Goal: Task Accomplishment & Management: Manage account settings

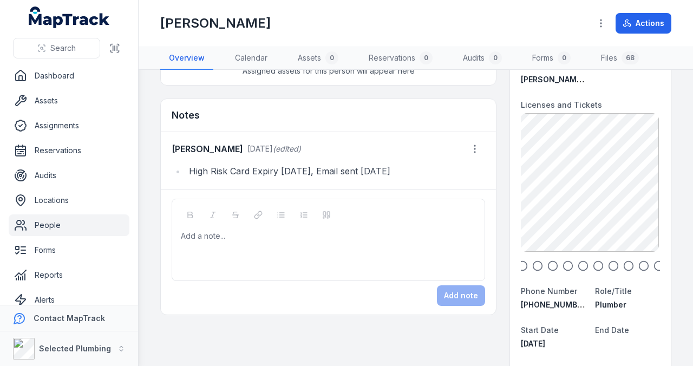
scroll to position [72, 0]
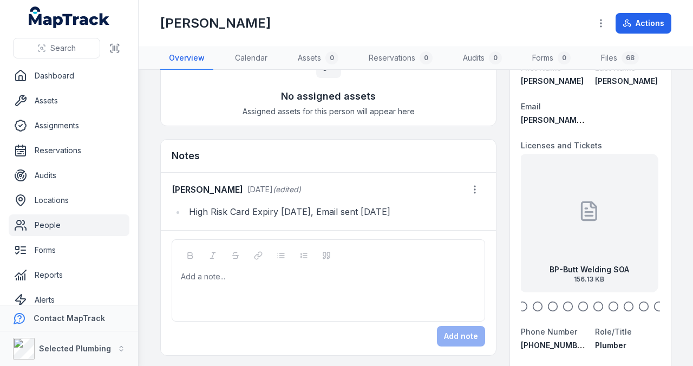
drag, startPoint x: 574, startPoint y: 230, endPoint x: 625, endPoint y: 232, distance: 51.5
click at [600, 232] on div at bounding box center [589, 210] width 22 height 97
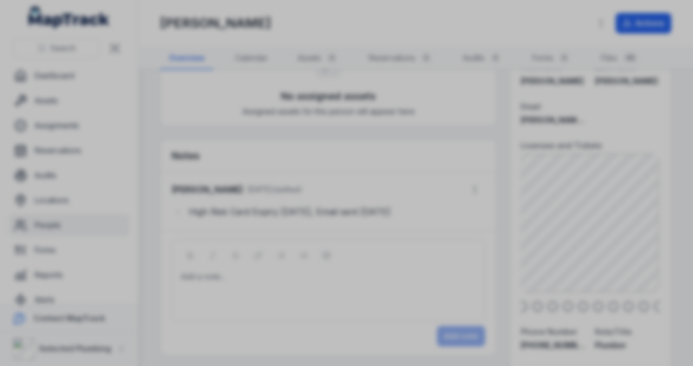
click at [550, 237] on div at bounding box center [346, 183] width 693 height 366
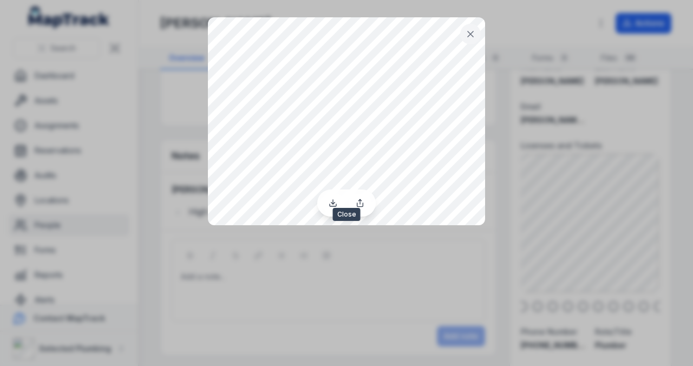
click at [472, 31] on icon at bounding box center [470, 34] width 11 height 11
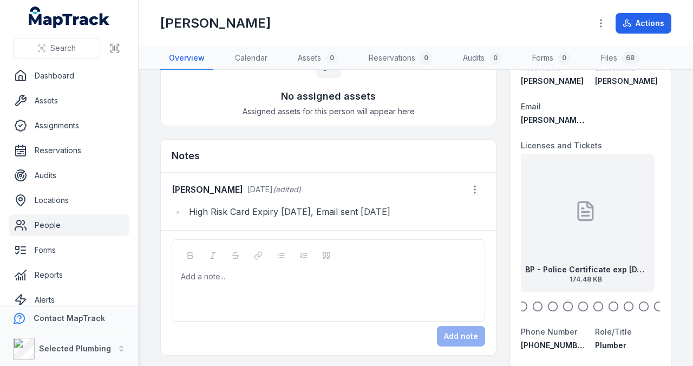
drag, startPoint x: 557, startPoint y: 231, endPoint x: 605, endPoint y: 231, distance: 48.2
click at [598, 230] on div "BP - Police Certificate exp [DATE] 174.48 KB" at bounding box center [586, 223] width 139 height 139
drag, startPoint x: 549, startPoint y: 228, endPoint x: 586, endPoint y: 228, distance: 36.8
click at [586, 228] on div "BP-EF Poly Weld exp [DATE] 1.57 MB" at bounding box center [572, 223] width 139 height 139
drag, startPoint x: 545, startPoint y: 226, endPoint x: 602, endPoint y: 227, distance: 56.9
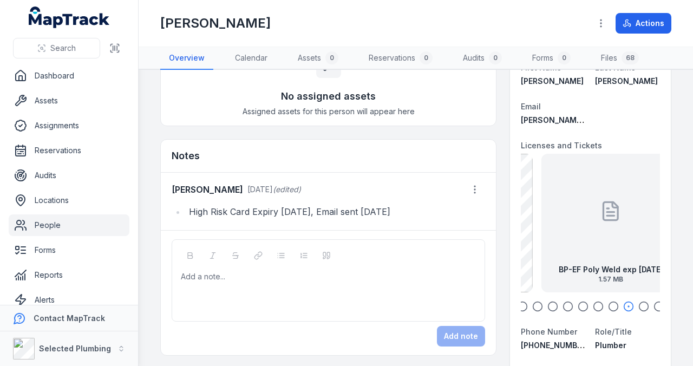
click at [602, 227] on div "BP-EF Poly Weld exp [DATE] 1.57 MB" at bounding box center [610, 223] width 139 height 139
drag, startPoint x: 560, startPoint y: 224, endPoint x: 613, endPoint y: 221, distance: 52.6
click at [613, 223] on div "BP-Plumbers Licence back exp [DATE] 346.15 KB" at bounding box center [589, 223] width 139 height 139
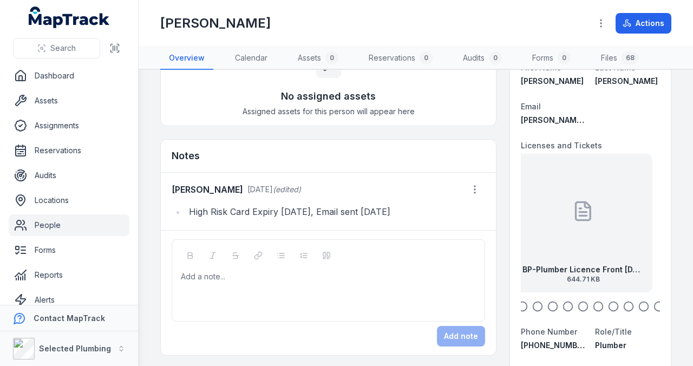
drag, startPoint x: 559, startPoint y: 221, endPoint x: 611, endPoint y: 221, distance: 51.4
click at [609, 221] on div "BP-Plumber Licence Front [DATE] 644.71 KB" at bounding box center [583, 223] width 139 height 139
drag, startPoint x: 550, startPoint y: 220, endPoint x: 558, endPoint y: 207, distance: 15.5
click at [597, 223] on div "BP-Plumber Licence Front [DATE] 644.71 KB" at bounding box center [592, 223] width 139 height 139
drag, startPoint x: 542, startPoint y: 213, endPoint x: 596, endPoint y: 208, distance: 53.8
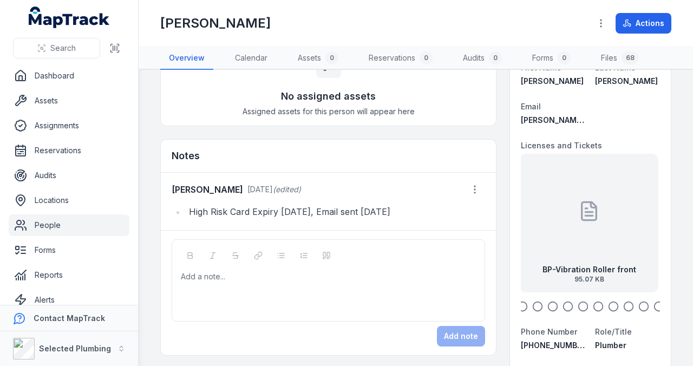
click at [602, 213] on div "BP-Vibration Roller front 95.07 KB" at bounding box center [589, 223] width 139 height 139
drag, startPoint x: 540, startPoint y: 211, endPoint x: 628, endPoint y: 211, distance: 87.7
click at [611, 211] on div "BP-Vibration Roller back 26.71 KB" at bounding box center [589, 223] width 139 height 139
click at [51, 225] on link "People" at bounding box center [69, 225] width 121 height 22
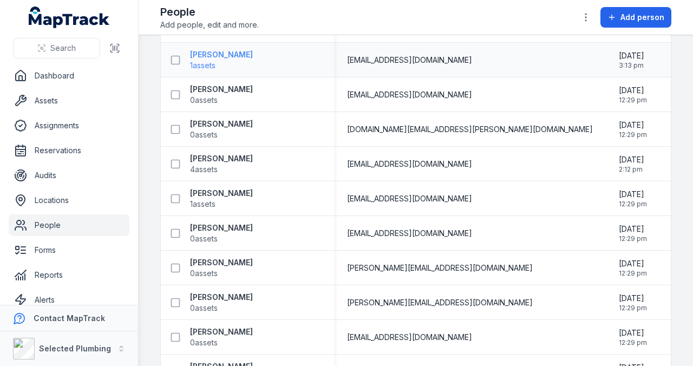
scroll to position [217, 0]
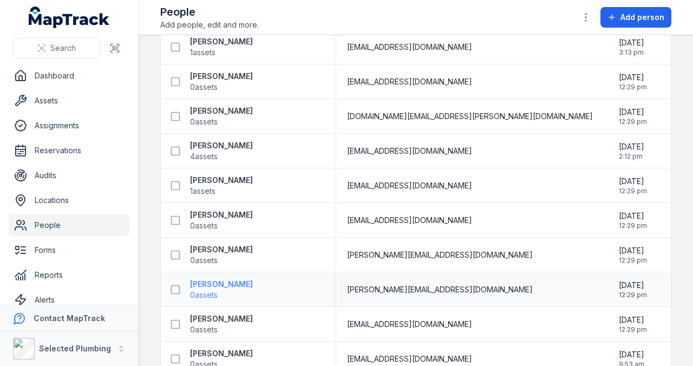
click at [219, 282] on strong "[PERSON_NAME]" at bounding box center [221, 284] width 63 height 11
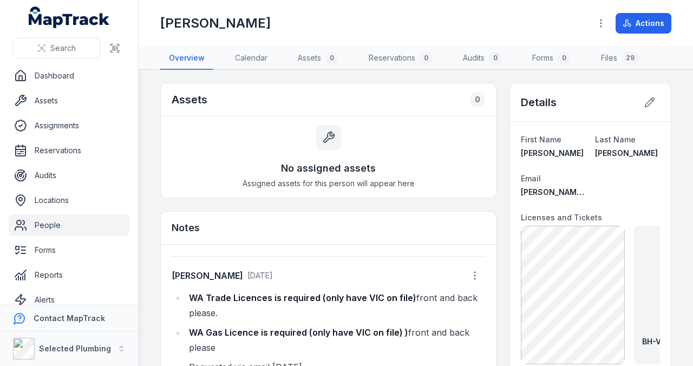
click at [56, 225] on link "People" at bounding box center [69, 225] width 121 height 22
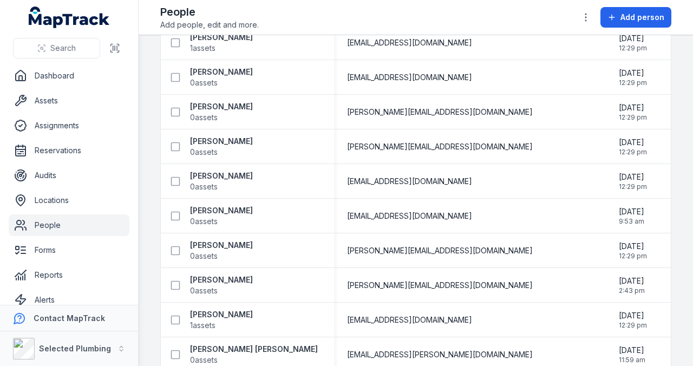
scroll to position [361, 0]
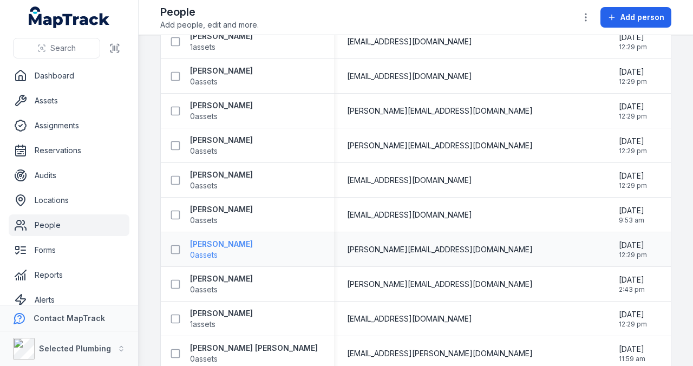
click at [248, 239] on strong "[PERSON_NAME]" at bounding box center [221, 244] width 63 height 11
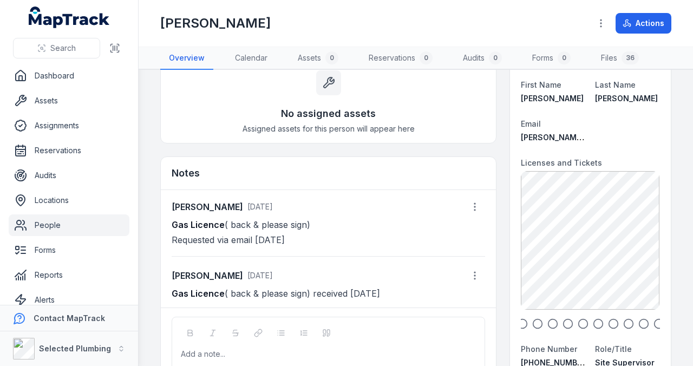
scroll to position [72, 0]
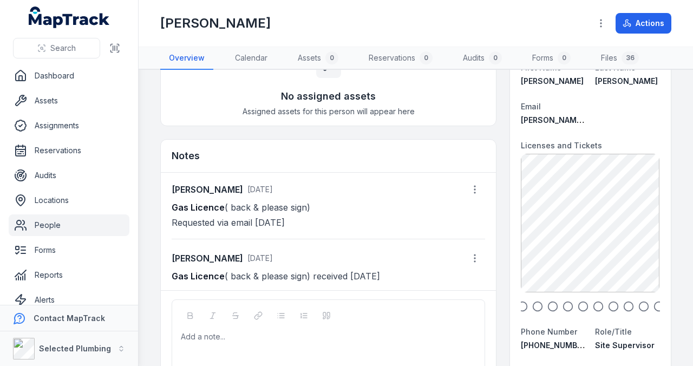
click at [51, 226] on link "People" at bounding box center [69, 225] width 121 height 22
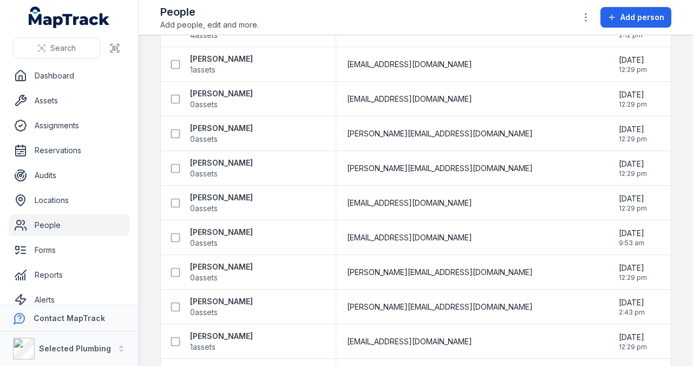
scroll to position [361, 0]
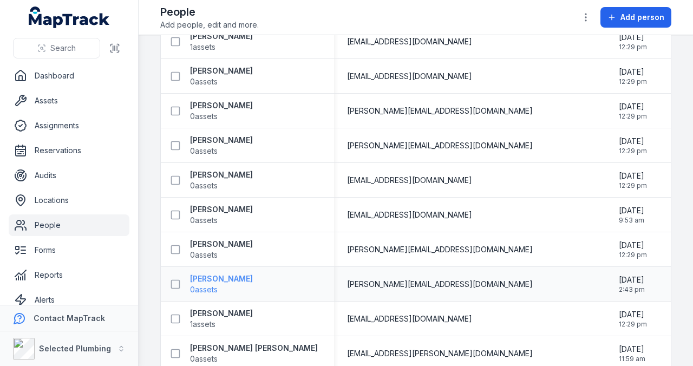
click at [219, 279] on strong "[PERSON_NAME]" at bounding box center [221, 278] width 63 height 11
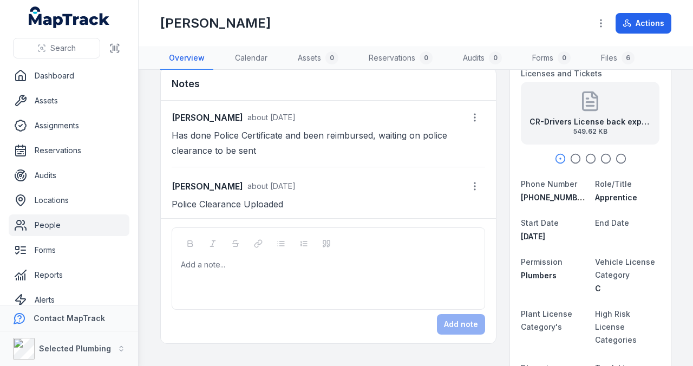
scroll to position [180, 0]
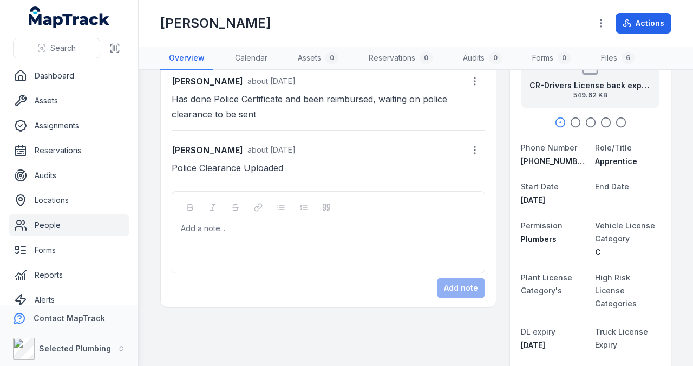
click at [50, 224] on link "People" at bounding box center [69, 225] width 121 height 22
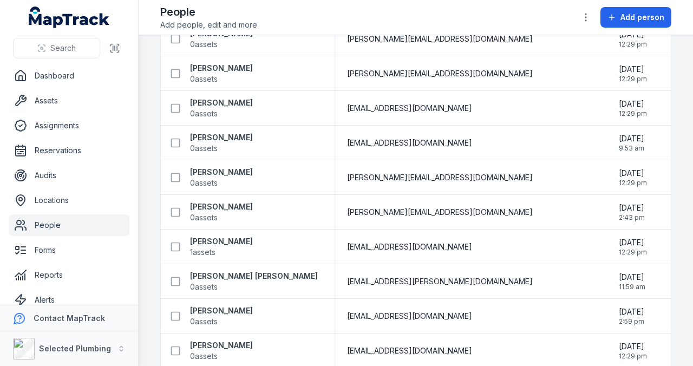
scroll to position [433, 0]
click at [228, 241] on strong "[PERSON_NAME]" at bounding box center [221, 241] width 63 height 11
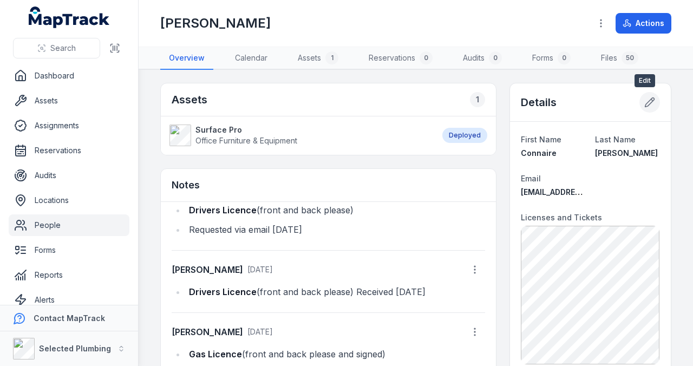
click at [645, 101] on icon at bounding box center [649, 102] width 9 height 9
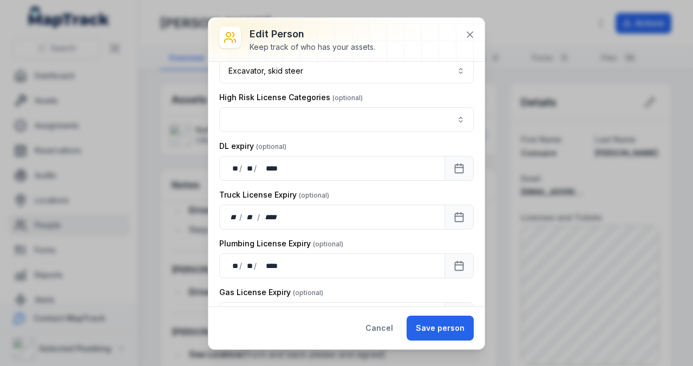
scroll to position [1010, 0]
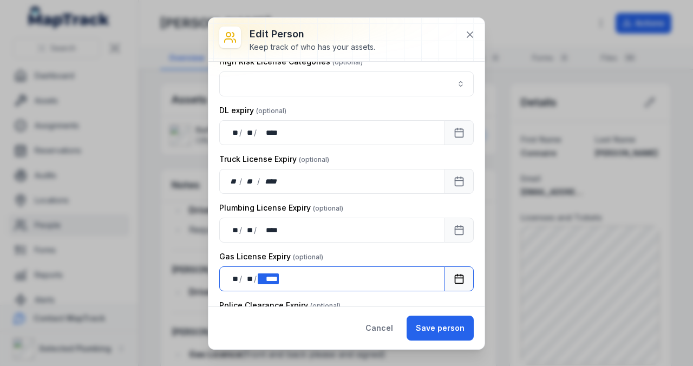
click at [287, 266] on div "** ** / ** ** / **** ****" at bounding box center [332, 278] width 226 height 25
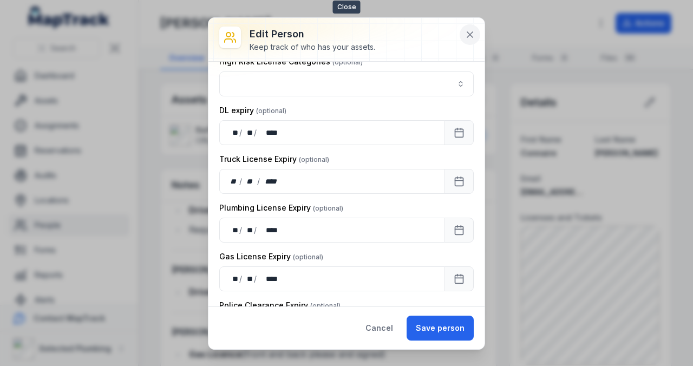
click at [469, 35] on icon at bounding box center [469, 34] width 5 height 5
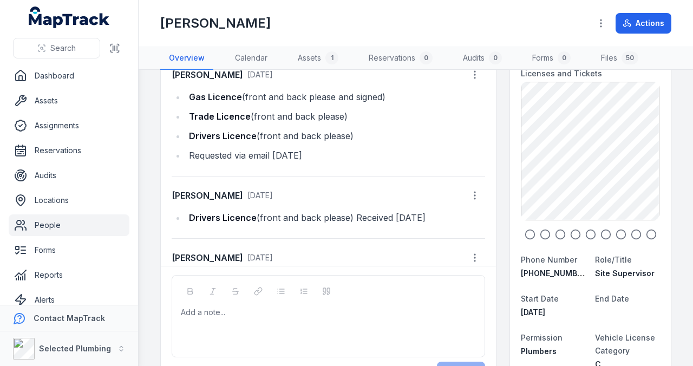
scroll to position [0, 0]
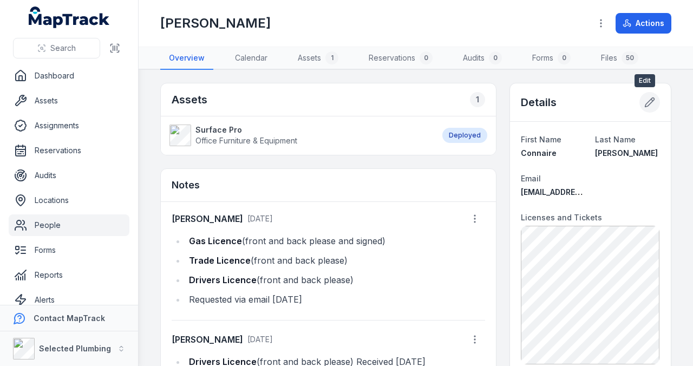
click at [648, 100] on icon at bounding box center [649, 102] width 9 height 9
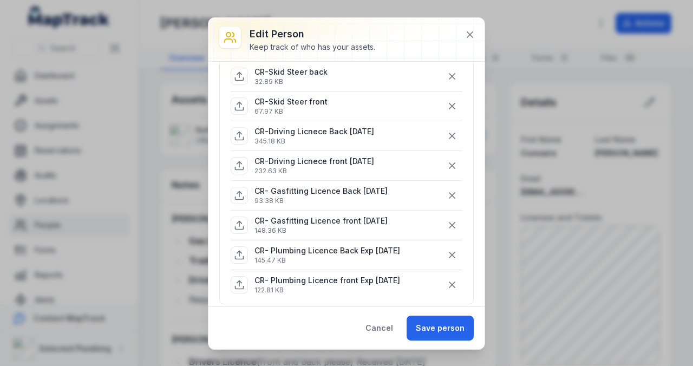
scroll to position [397, 0]
click at [471, 33] on icon at bounding box center [469, 34] width 5 height 5
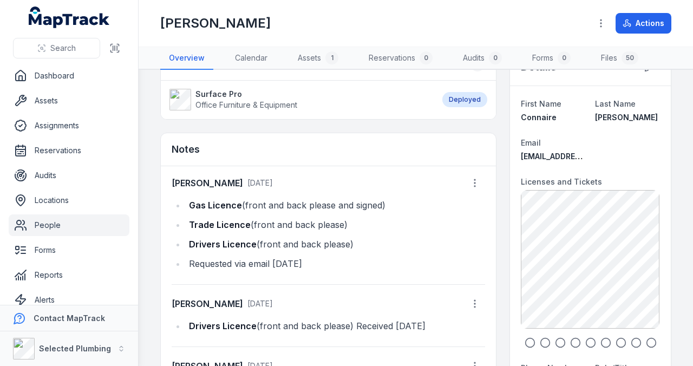
scroll to position [0, 0]
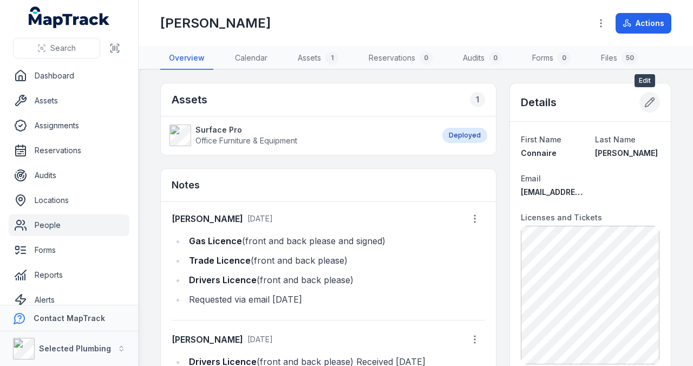
click at [646, 100] on icon at bounding box center [649, 102] width 11 height 11
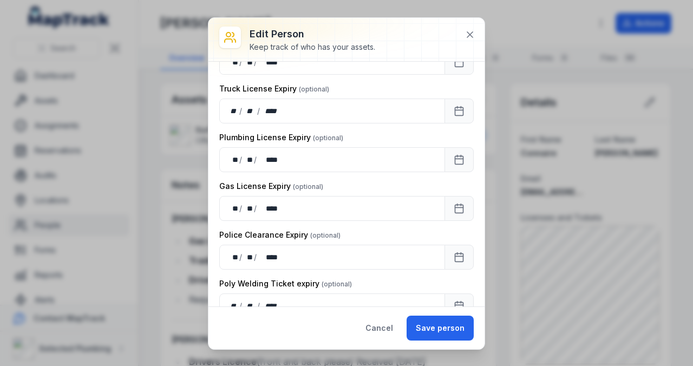
scroll to position [1083, 0]
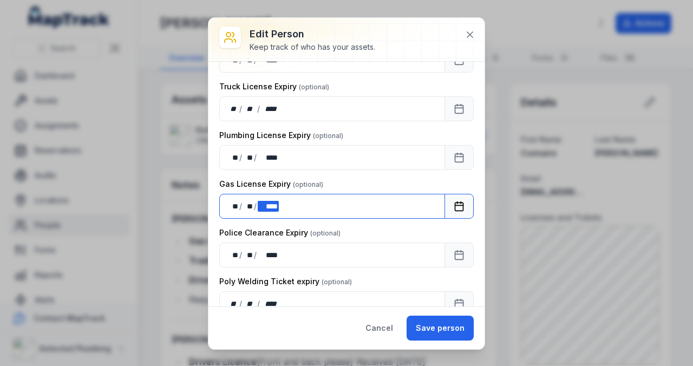
click at [227, 194] on div "** ** / ** ** / **** ****" at bounding box center [332, 206] width 226 height 25
click at [225, 194] on div "** ** / ** ** / **** ****" at bounding box center [332, 206] width 226 height 25
click at [302, 195] on div "** ** / ** ** / **** ****" at bounding box center [332, 206] width 226 height 25
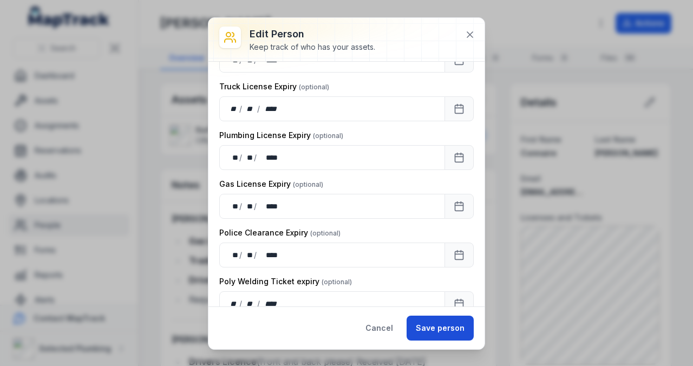
click at [437, 326] on button "Save person" at bounding box center [440, 328] width 67 height 25
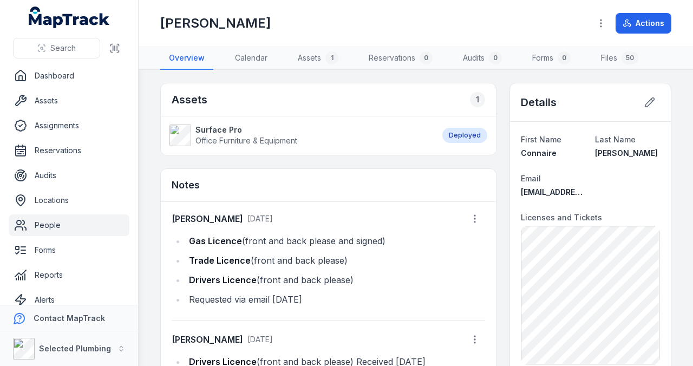
scroll to position [28, 0]
